Goal: Task Accomplishment & Management: Manage account settings

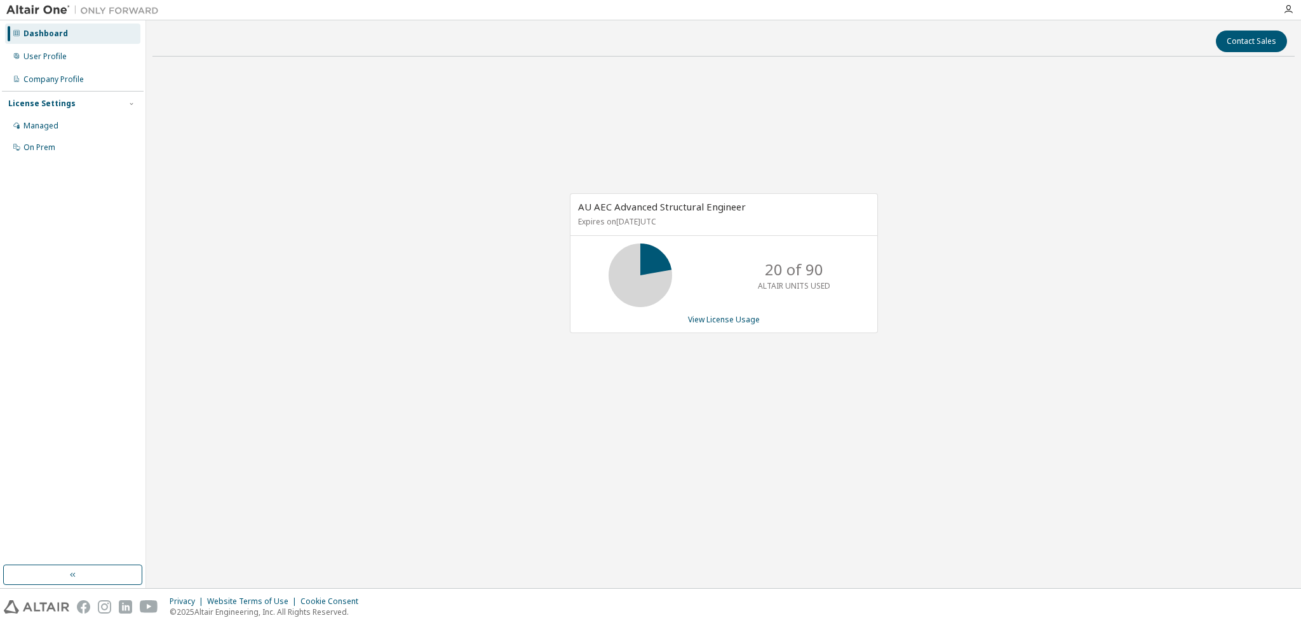
click at [871, 293] on div "20 of 90 ALTAIR UNITS USED" at bounding box center [724, 275] width 307 height 64
click at [710, 322] on link "View License Usage" at bounding box center [724, 319] width 72 height 11
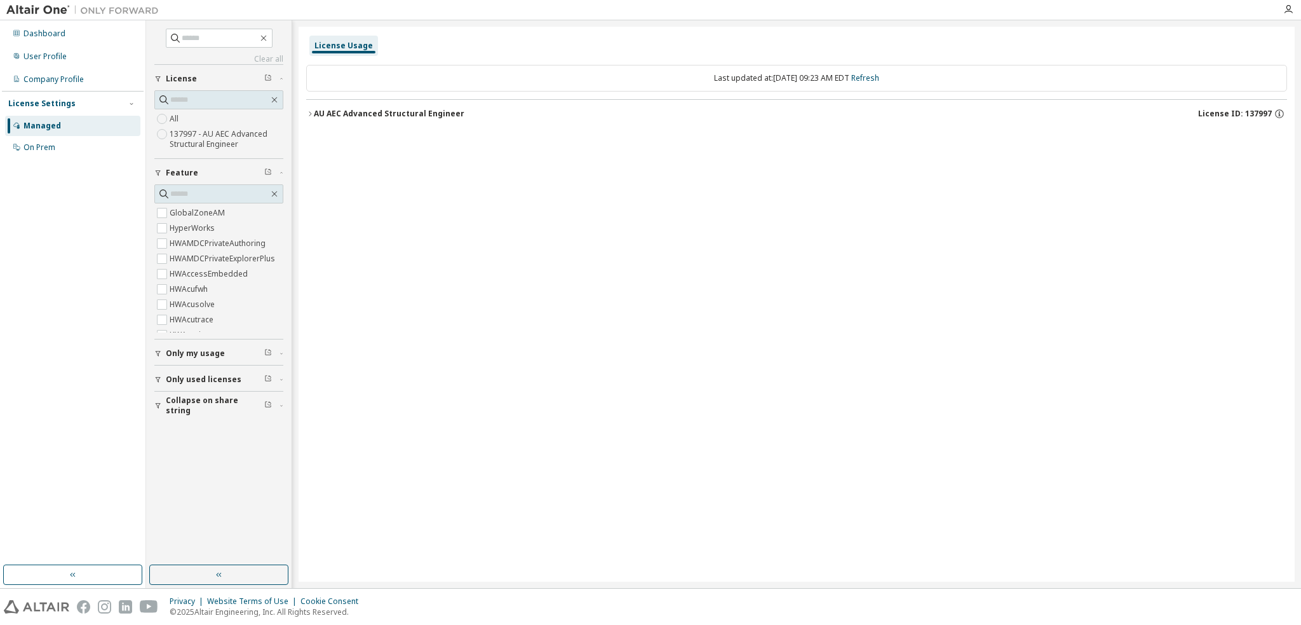
click at [315, 116] on div "AU AEC Advanced Structural Engineer" at bounding box center [389, 114] width 151 height 10
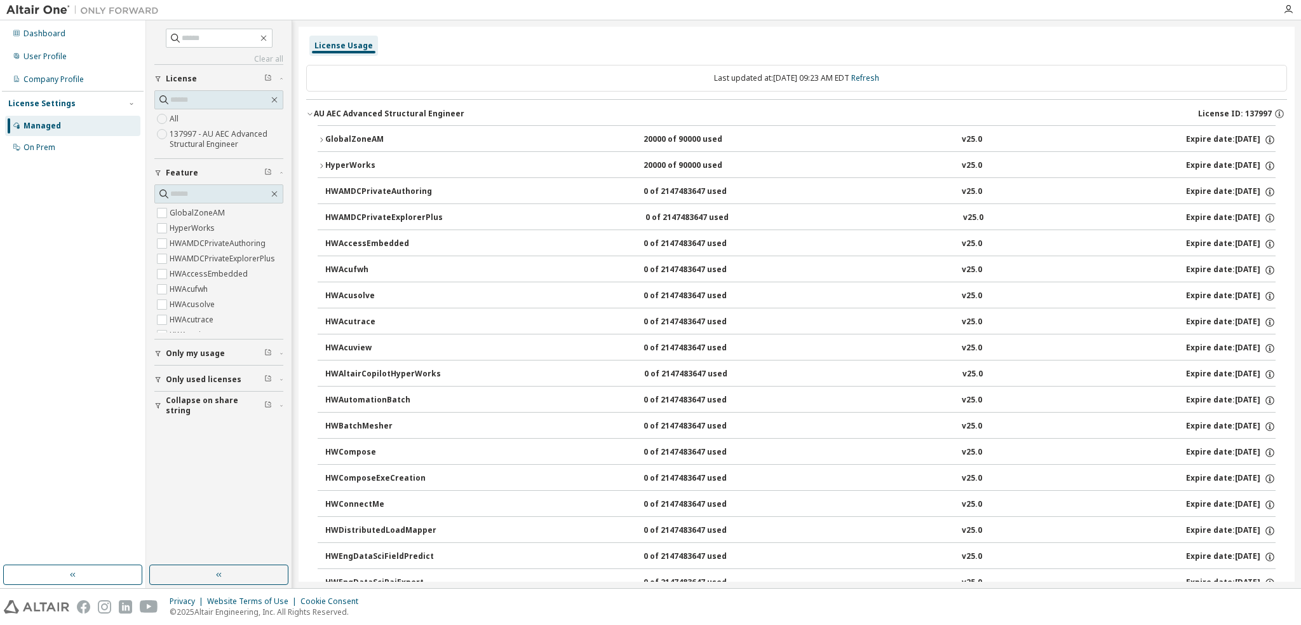
click at [320, 165] on icon "button" at bounding box center [322, 166] width 8 height 8
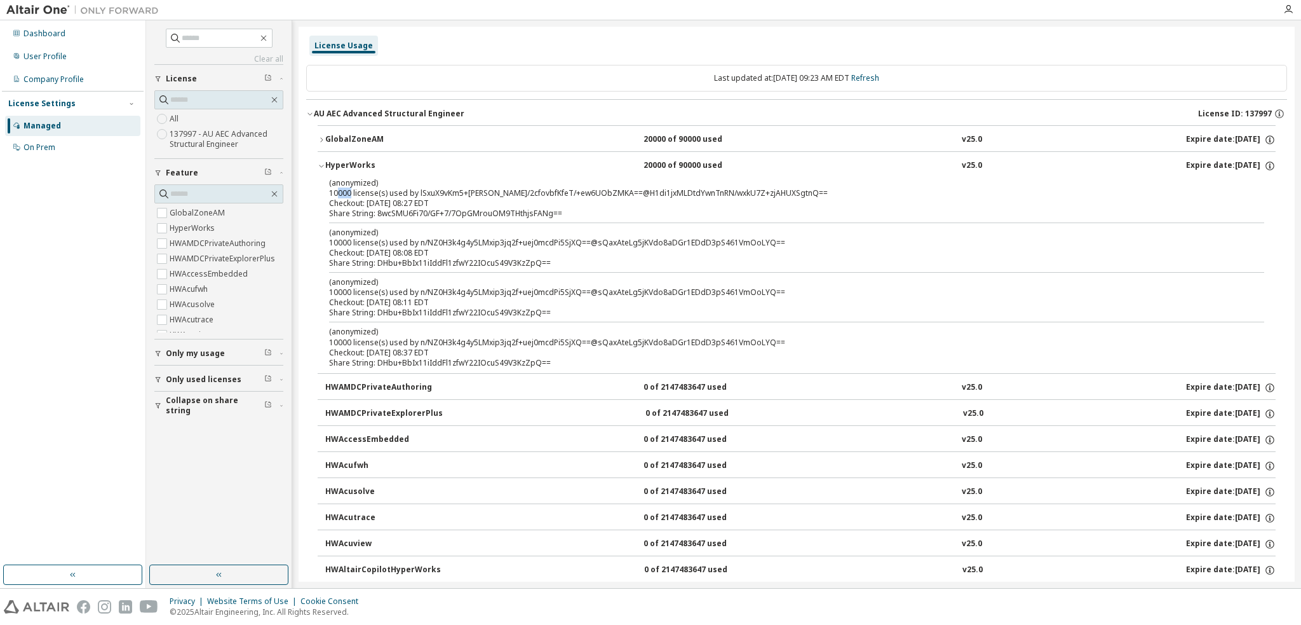
drag, startPoint x: 339, startPoint y: 190, endPoint x: 353, endPoint y: 191, distance: 14.7
click at [353, 191] on div "(anonymized) 10000 license(s) used by lSxuX9vKm5+[PERSON_NAME]/2cfovbfKfeT/+ew6…" at bounding box center [781, 187] width 905 height 21
click at [397, 219] on div "(anonymized) 10000 license(s) used by lSxuX9vKm5+[PERSON_NAME]/2cfovbfKfeT/+ew6…" at bounding box center [797, 275] width 958 height 196
click at [204, 380] on span "Only used licenses" at bounding box center [204, 379] width 76 height 10
click at [178, 398] on label "Yes" at bounding box center [177, 398] width 15 height 15
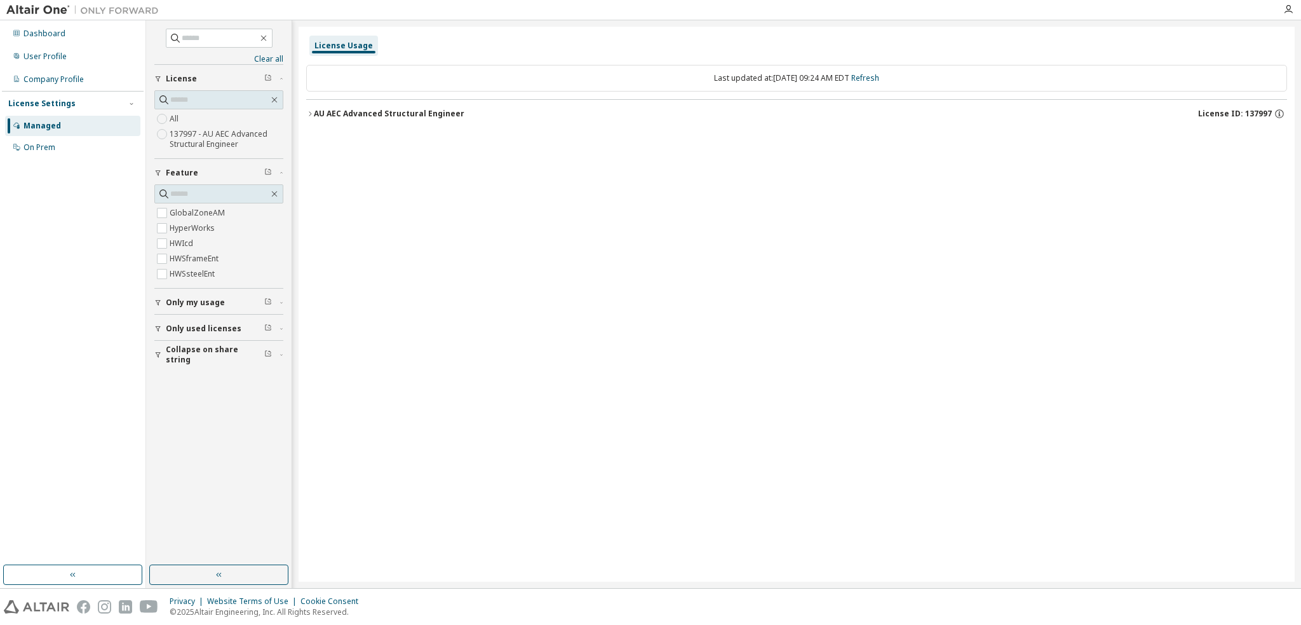
click at [317, 111] on div "AU AEC Advanced Structural Engineer" at bounding box center [389, 114] width 151 height 10
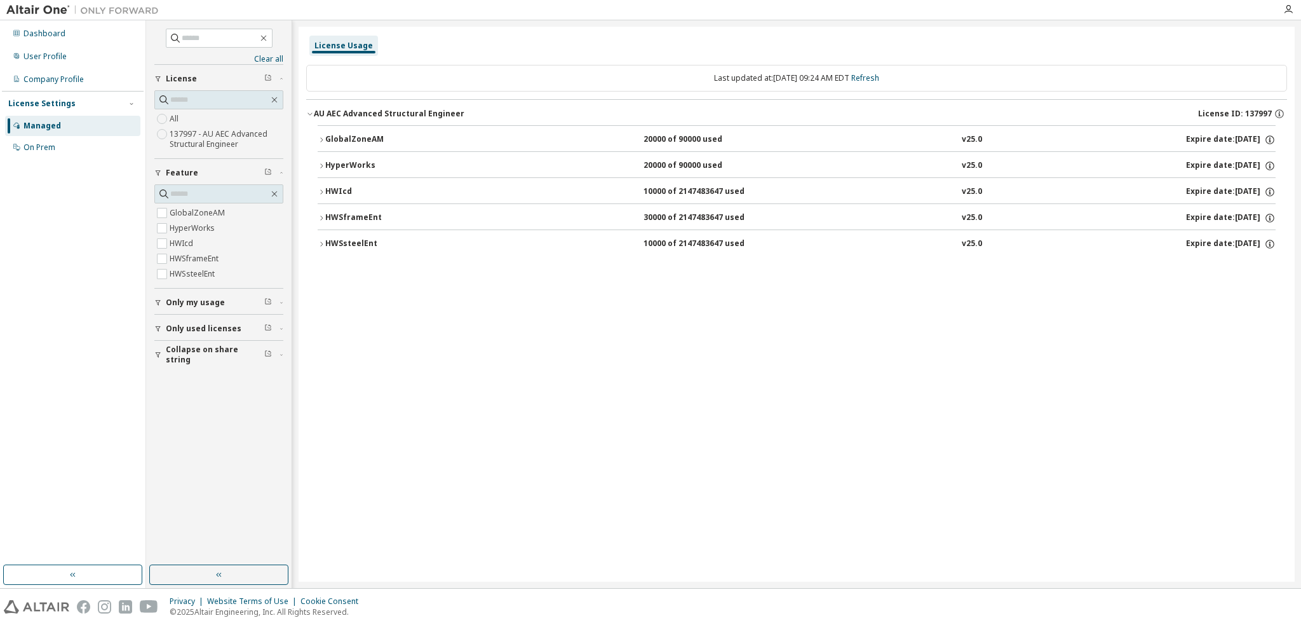
click at [319, 142] on icon "button" at bounding box center [322, 140] width 8 height 8
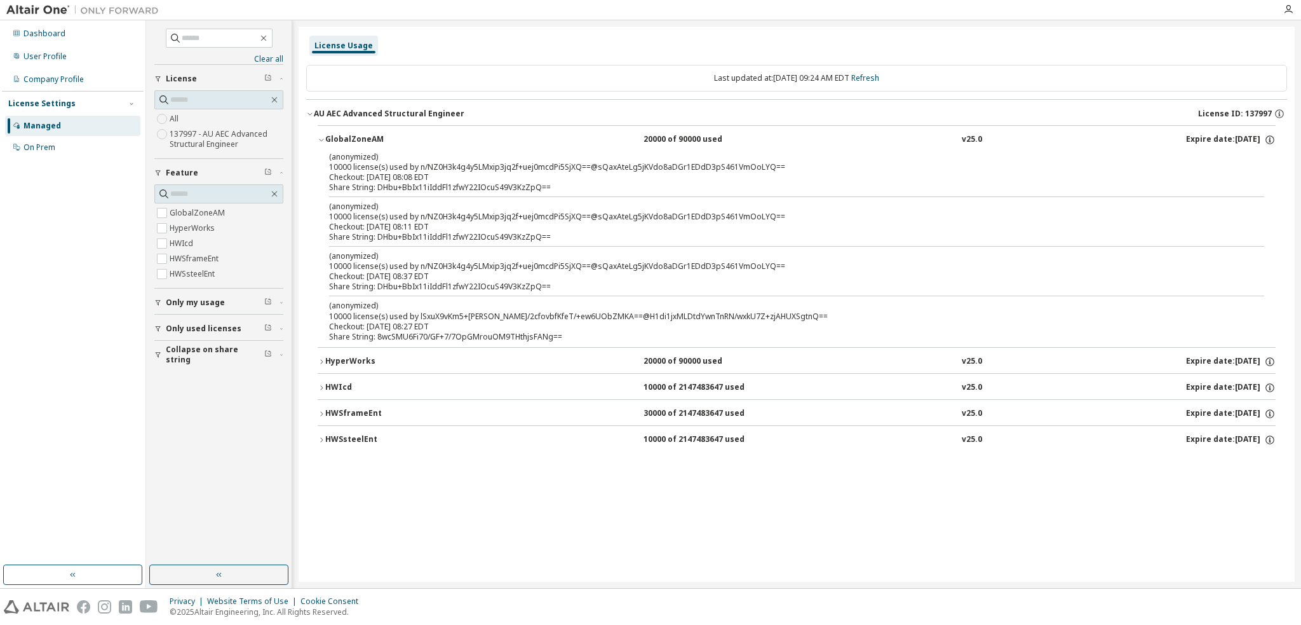
click at [310, 116] on icon "button" at bounding box center [310, 114] width 8 height 8
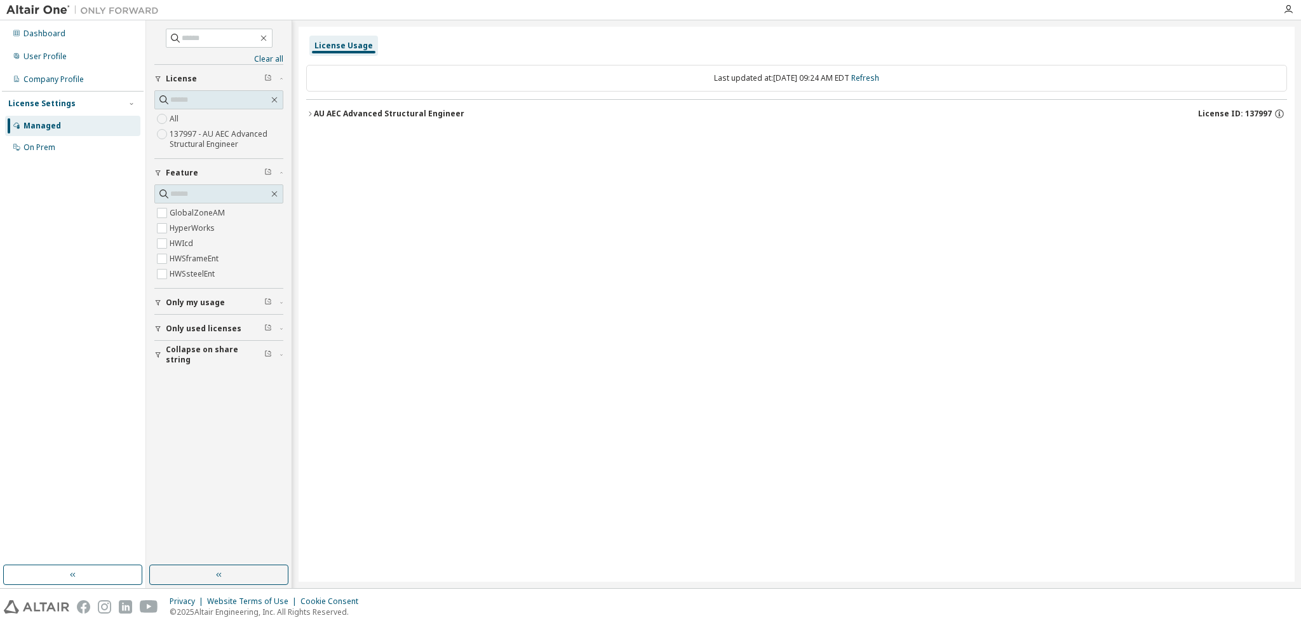
click at [203, 297] on span "Only my usage" at bounding box center [195, 302] width 59 height 10
click at [186, 358] on button "Only used licenses" at bounding box center [218, 365] width 129 height 28
click at [183, 425] on span "Collapse on share string" at bounding box center [215, 428] width 98 height 20
click at [306, 111] on icon "button" at bounding box center [310, 114] width 8 height 8
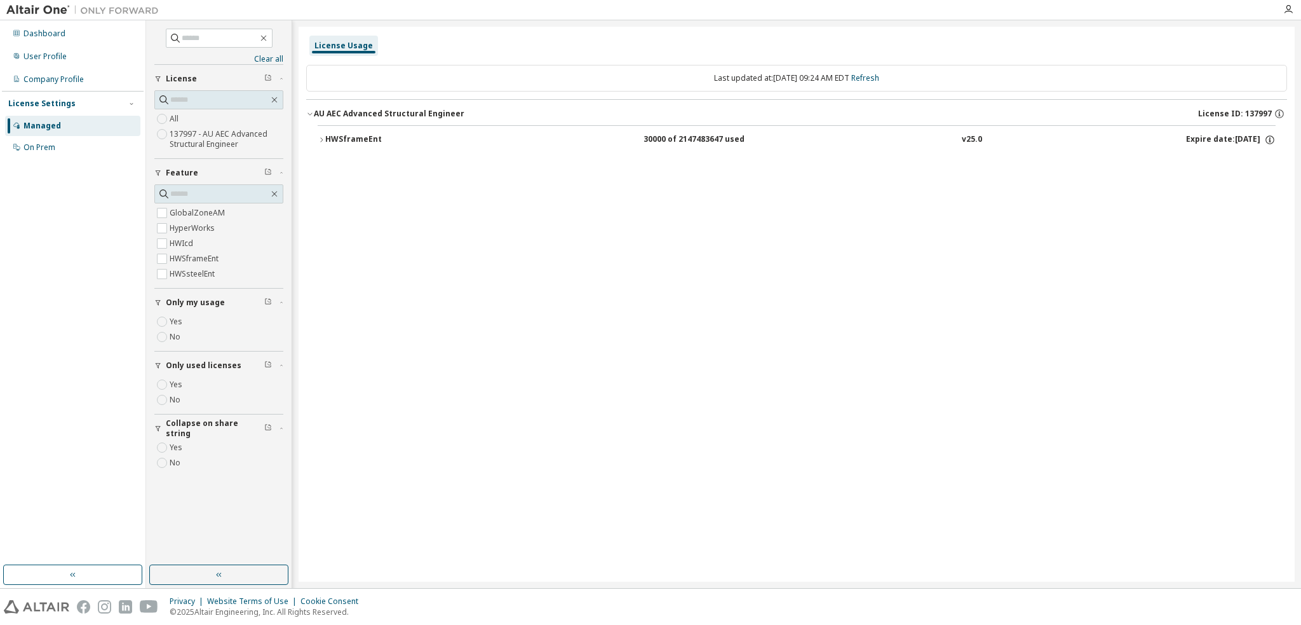
click at [318, 133] on button "HWSframeEnt 30000 of 2147483647 used v25.0 Expire date: [DATE]" at bounding box center [797, 140] width 958 height 28
drag, startPoint x: 412, startPoint y: 170, endPoint x: 613, endPoint y: 152, distance: 202.2
click at [412, 170] on div "Checkout: [DATE] 09:22 EDT" at bounding box center [781, 166] width 905 height 10
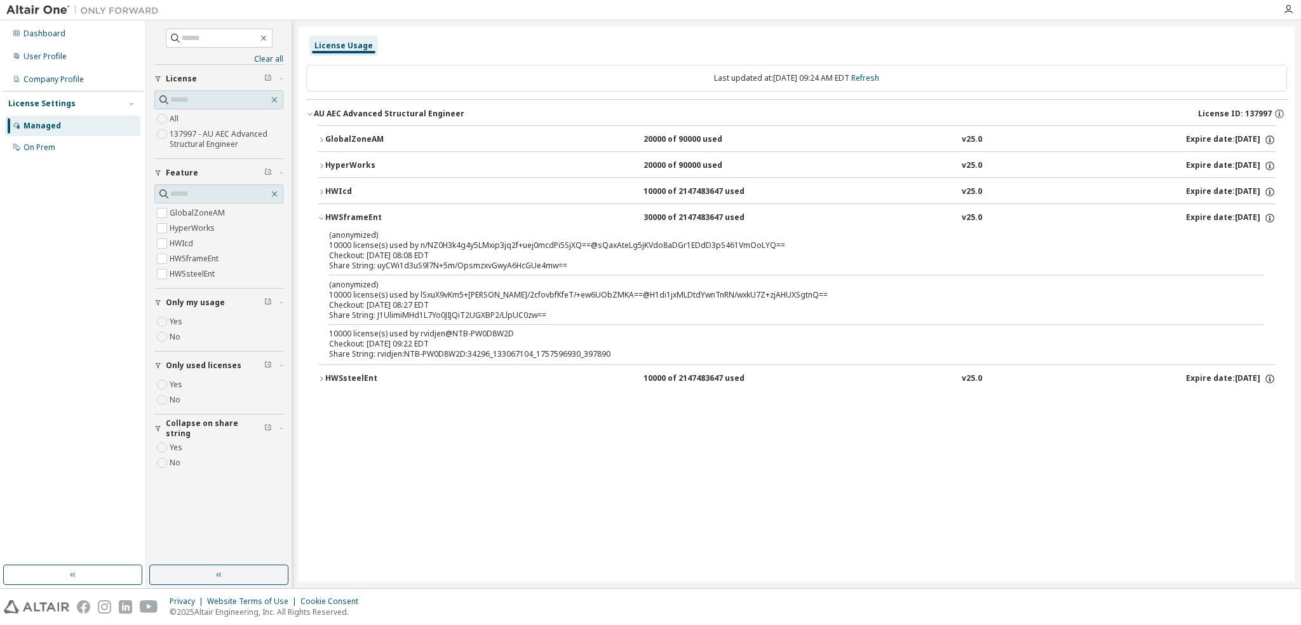
click at [653, 214] on div "30000 of 2147483647 used" at bounding box center [701, 217] width 114 height 11
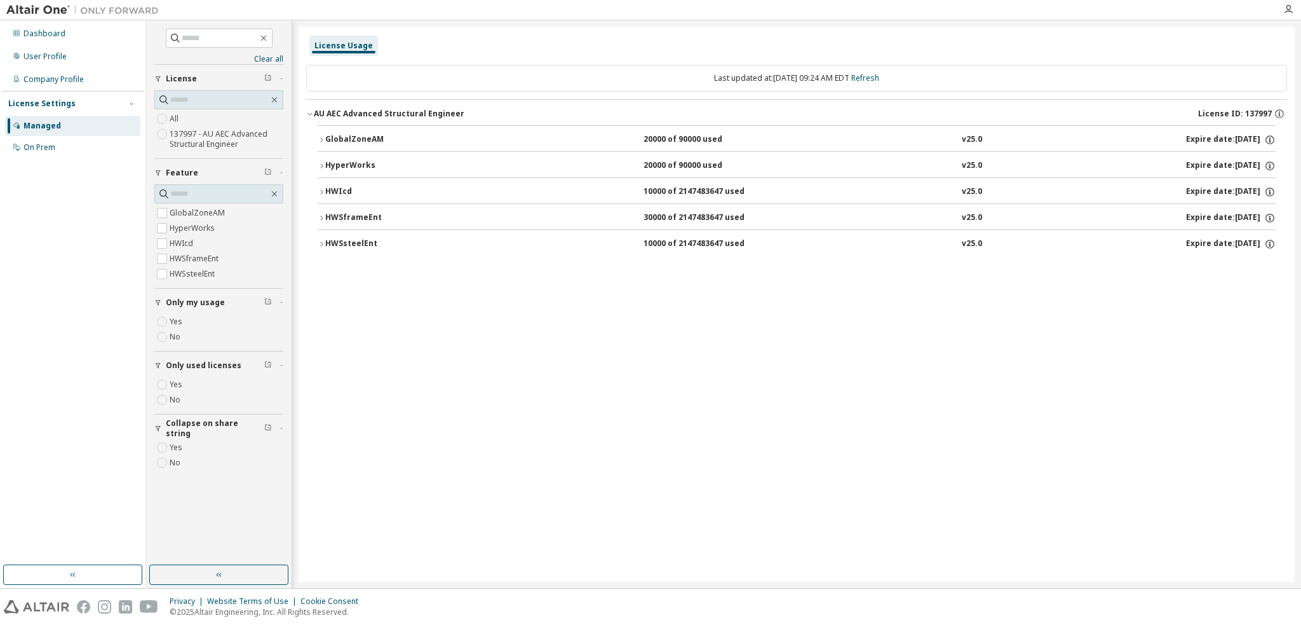
click at [653, 200] on button "HWIcd 10000 of 2147483647 used v25.0 Expire date: [DATE]" at bounding box center [797, 192] width 958 height 28
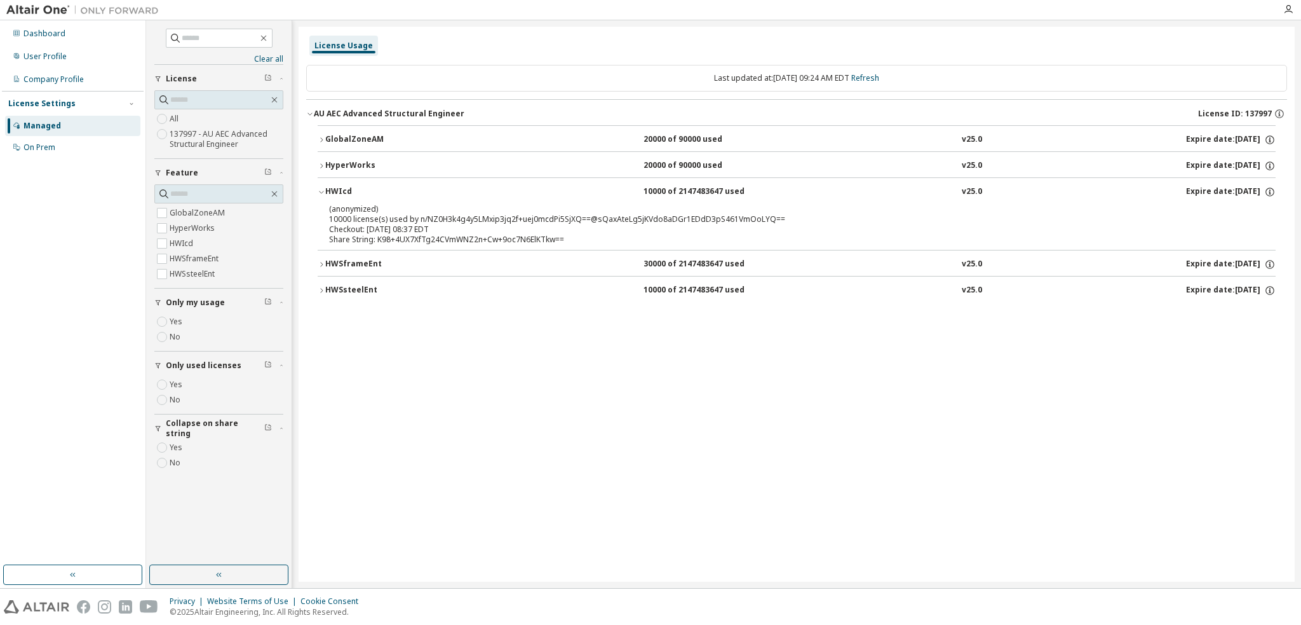
click at [653, 198] on button "HWIcd 10000 of 2147483647 used v25.0 Expire date: [DATE]" at bounding box center [797, 192] width 958 height 28
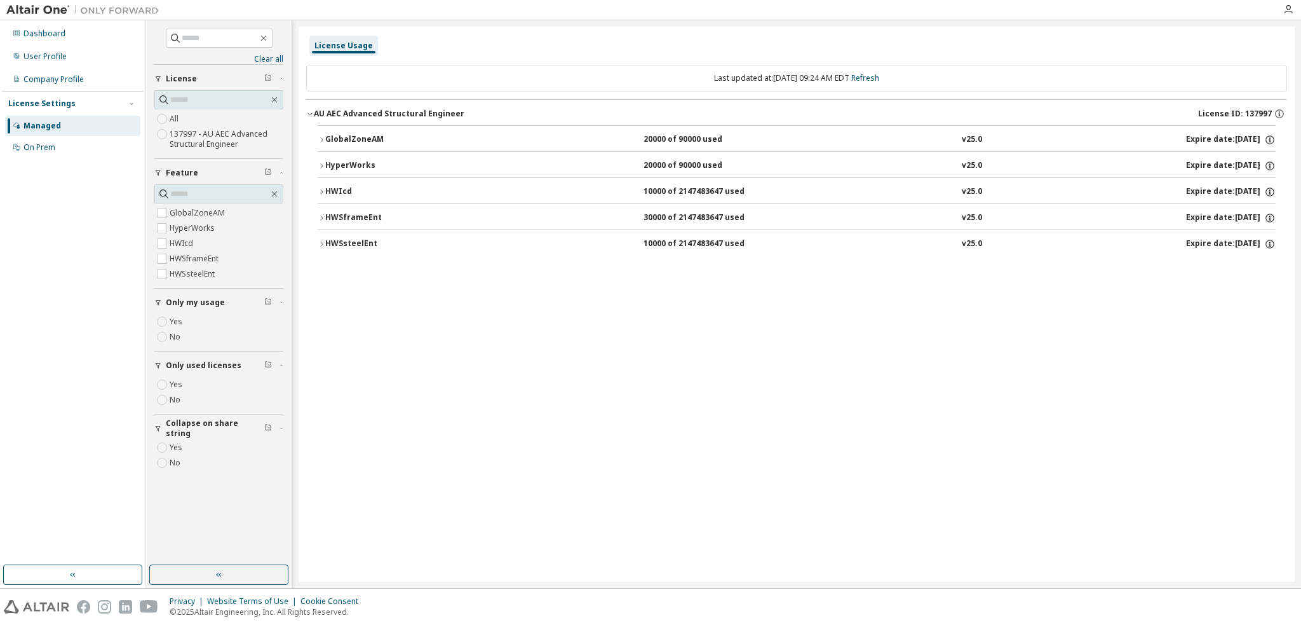
click at [656, 167] on div "20000 of 90000 used" at bounding box center [701, 165] width 114 height 11
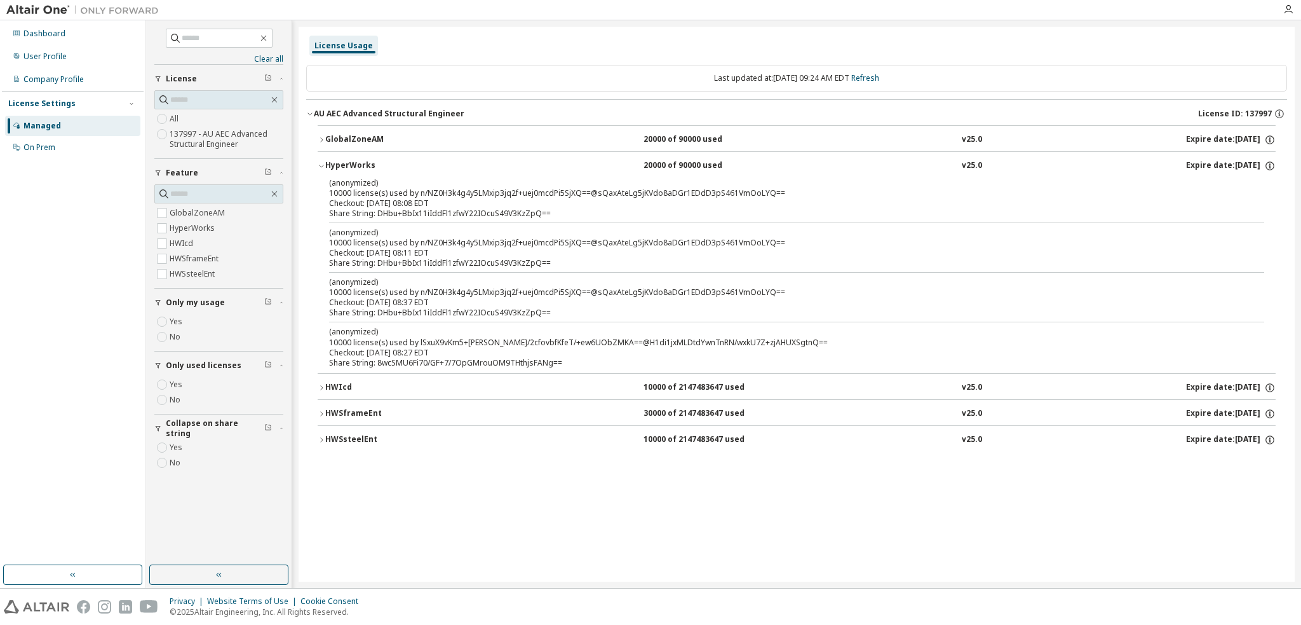
click at [656, 165] on div "20000 of 90000 used" at bounding box center [701, 165] width 114 height 11
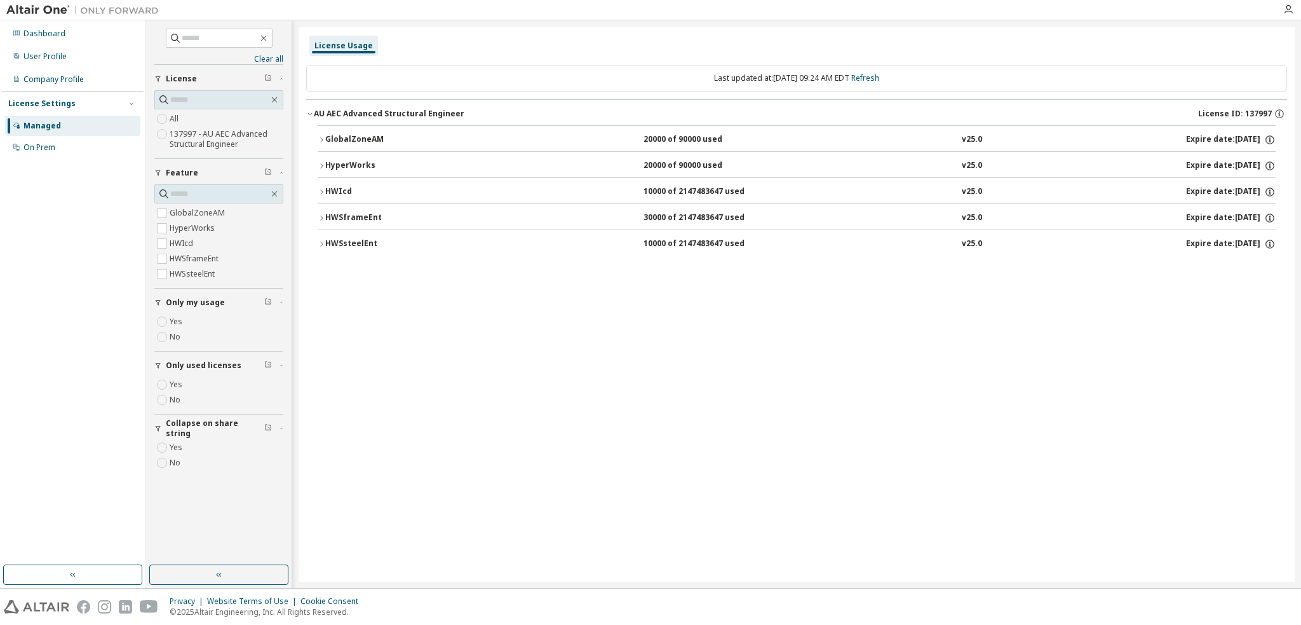
click at [665, 145] on button "GlobalZoneAM 20000 of 90000 used v25.0 Expire date: [DATE]" at bounding box center [797, 140] width 958 height 28
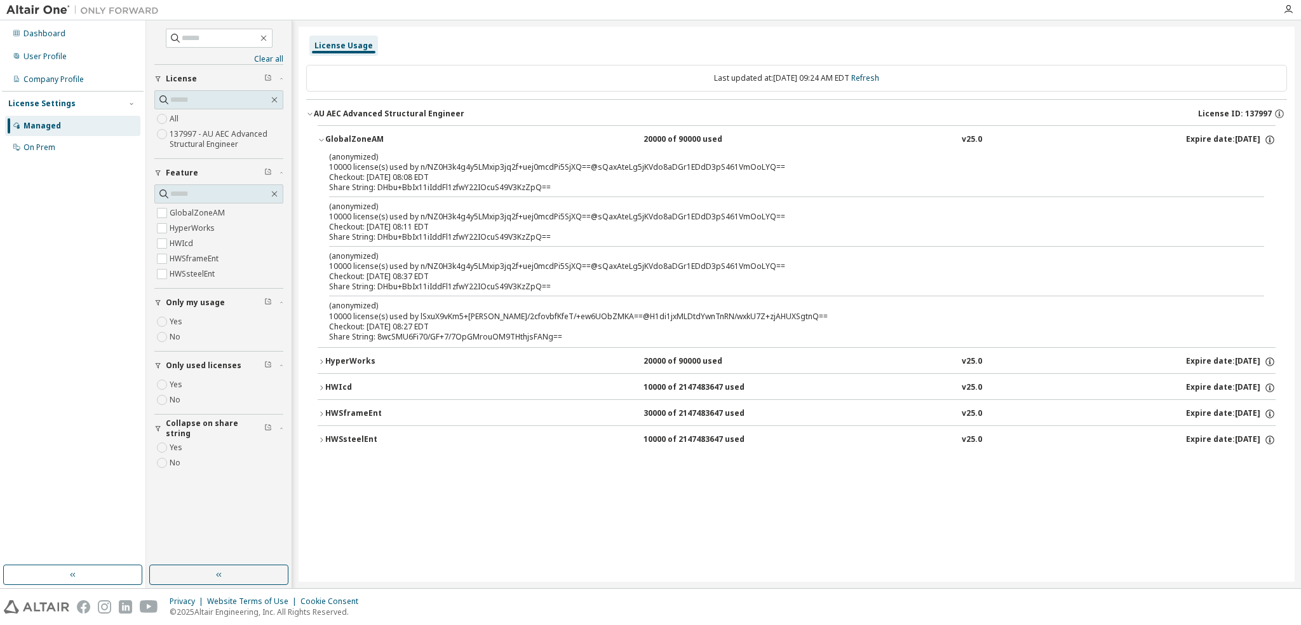
click at [665, 145] on button "GlobalZoneAM 20000 of 90000 used v25.0 Expire date: [DATE]" at bounding box center [797, 140] width 958 height 28
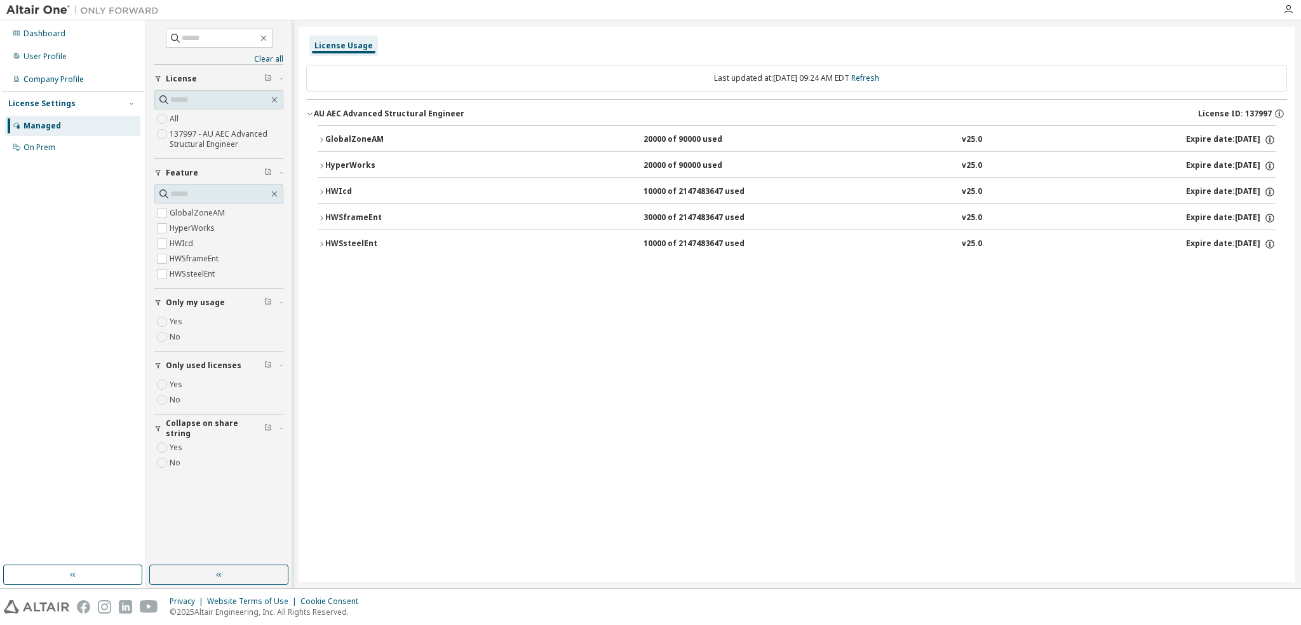
drag, startPoint x: 670, startPoint y: 419, endPoint x: 373, endPoint y: 359, distance: 302.8
click at [670, 419] on div "License Usage Last updated at: [DATE] 09:24 AM EDT Refresh AU AEC Advanced Stru…" at bounding box center [797, 304] width 996 height 555
